Goal: Information Seeking & Learning: Compare options

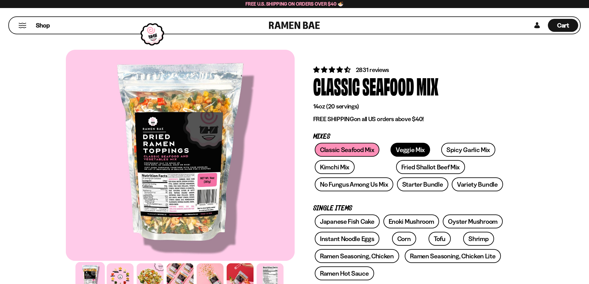
click at [412, 148] on link "Veggie Mix" at bounding box center [410, 150] width 40 height 14
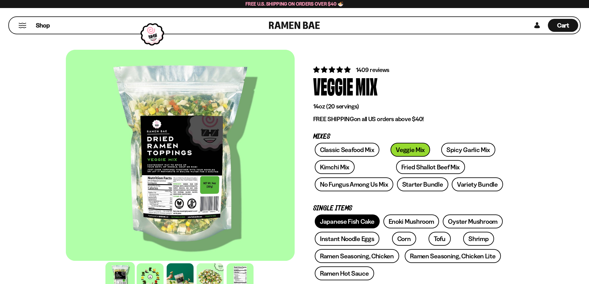
click at [356, 218] on link "Japanese Fish Cake" at bounding box center [347, 221] width 65 height 14
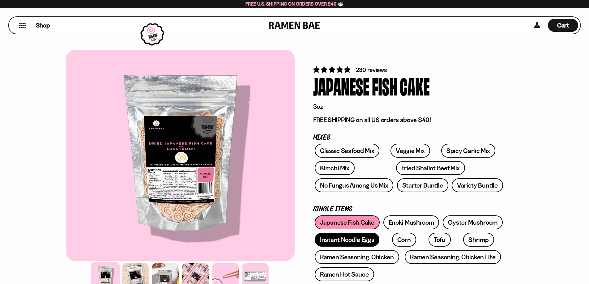
click at [359, 241] on link "Instant Noodle Eggs" at bounding box center [347, 240] width 65 height 14
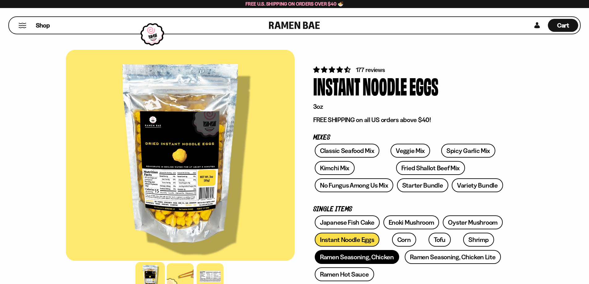
click at [378, 256] on link "Ramen Seasoning, Chicken" at bounding box center [357, 257] width 84 height 14
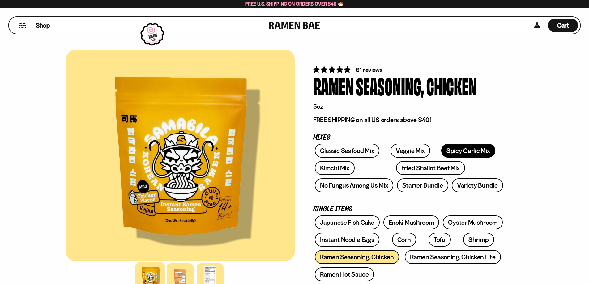
click at [441, 145] on link "Spicy Garlic Mix" at bounding box center [468, 151] width 54 height 14
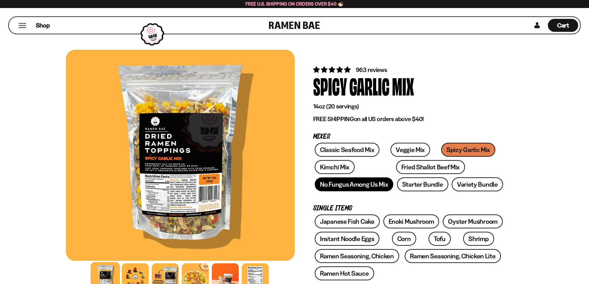
click at [364, 188] on link "No Fungus Among Us Mix" at bounding box center [354, 184] width 78 height 14
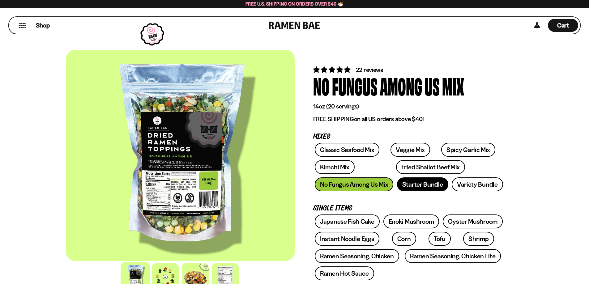
click at [423, 187] on link "Starter Bundle" at bounding box center [422, 184] width 51 height 14
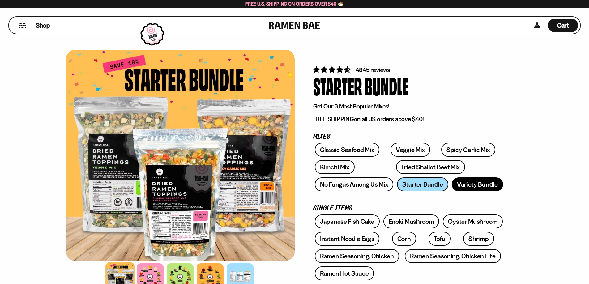
click at [462, 187] on link "Variety Bundle" at bounding box center [476, 184] width 51 height 14
click at [409, 152] on link "Veggie Mix" at bounding box center [410, 150] width 40 height 14
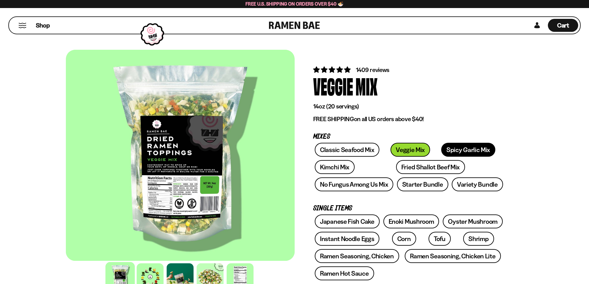
click at [441, 148] on link "Spicy Garlic Mix" at bounding box center [468, 150] width 54 height 14
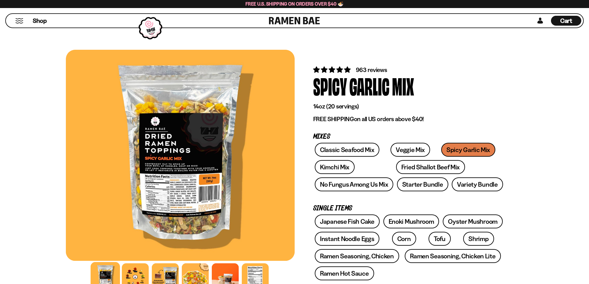
scroll to position [248, 0]
